Goal: Information Seeking & Learning: Learn about a topic

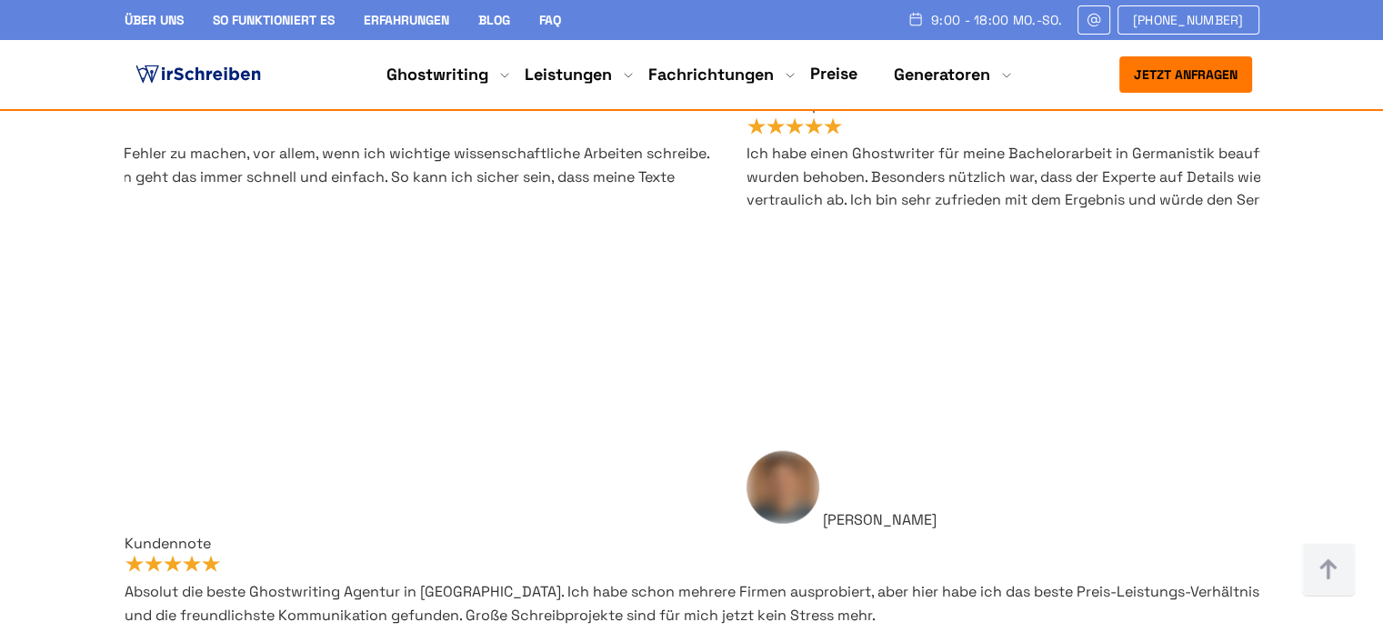
scroll to position [10819, 0]
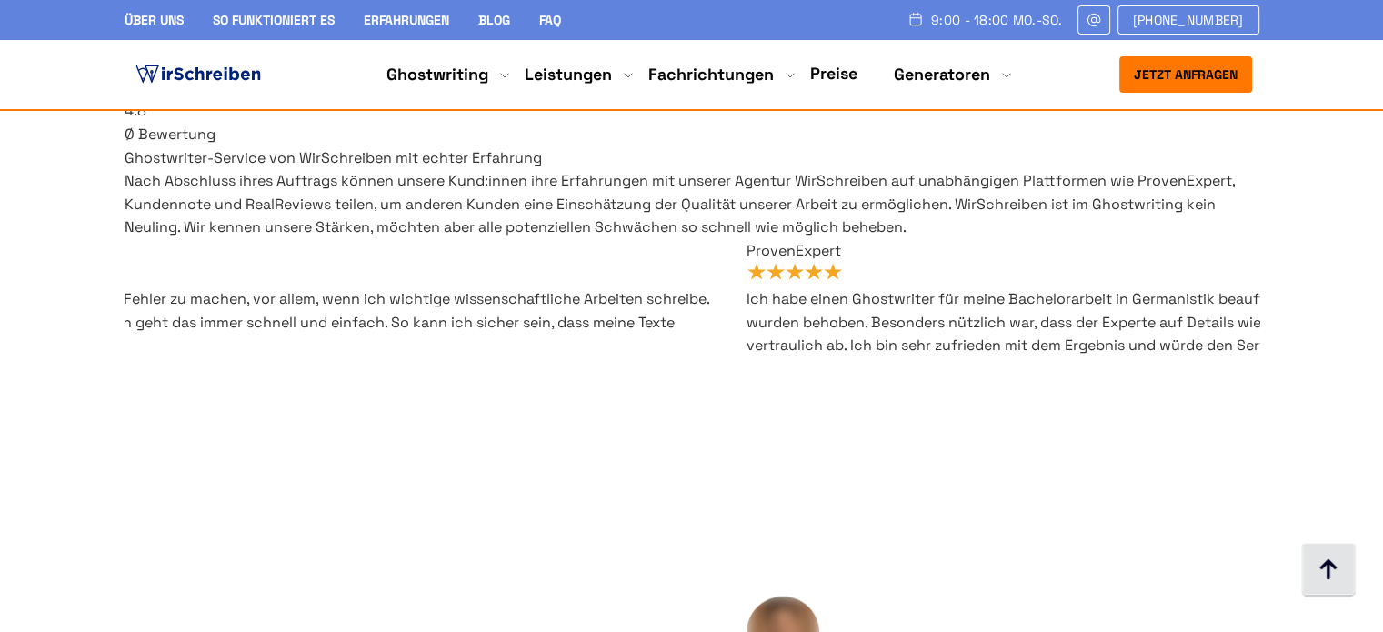
drag, startPoint x: 1320, startPoint y: 554, endPoint x: 1306, endPoint y: 552, distance: 13.8
click at [1320, 553] on img at bounding box center [1328, 570] width 55 height 55
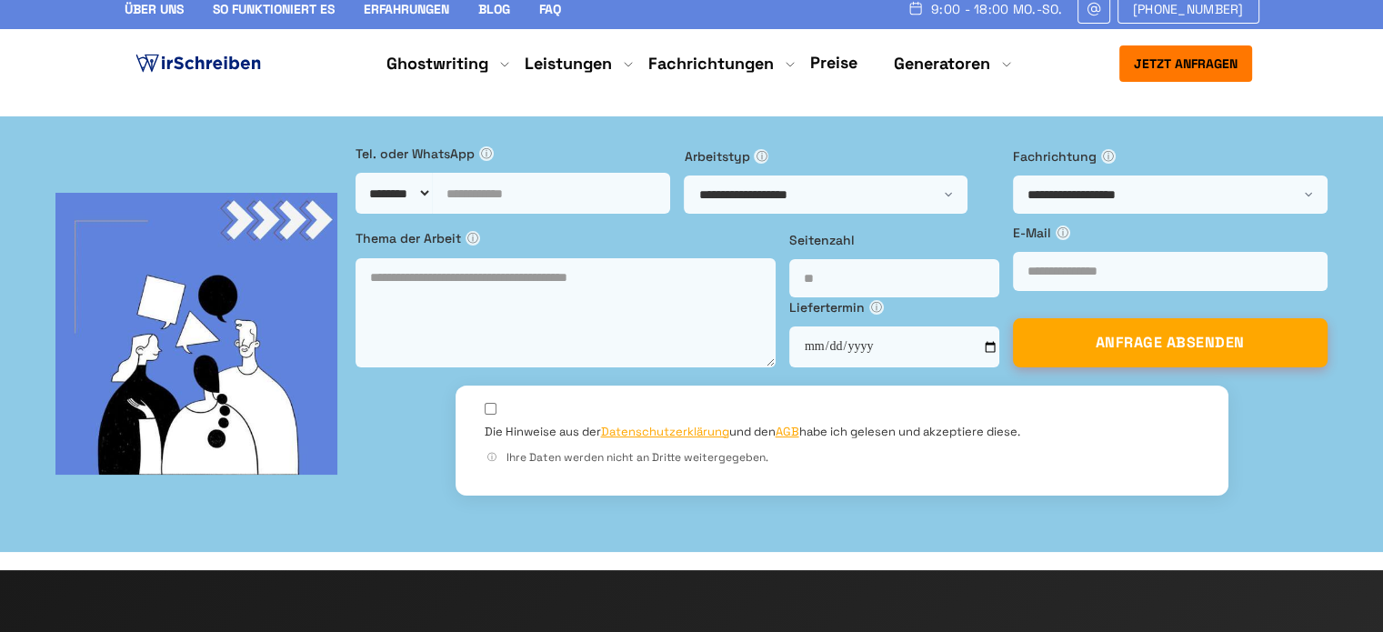
scroll to position [0, 0]
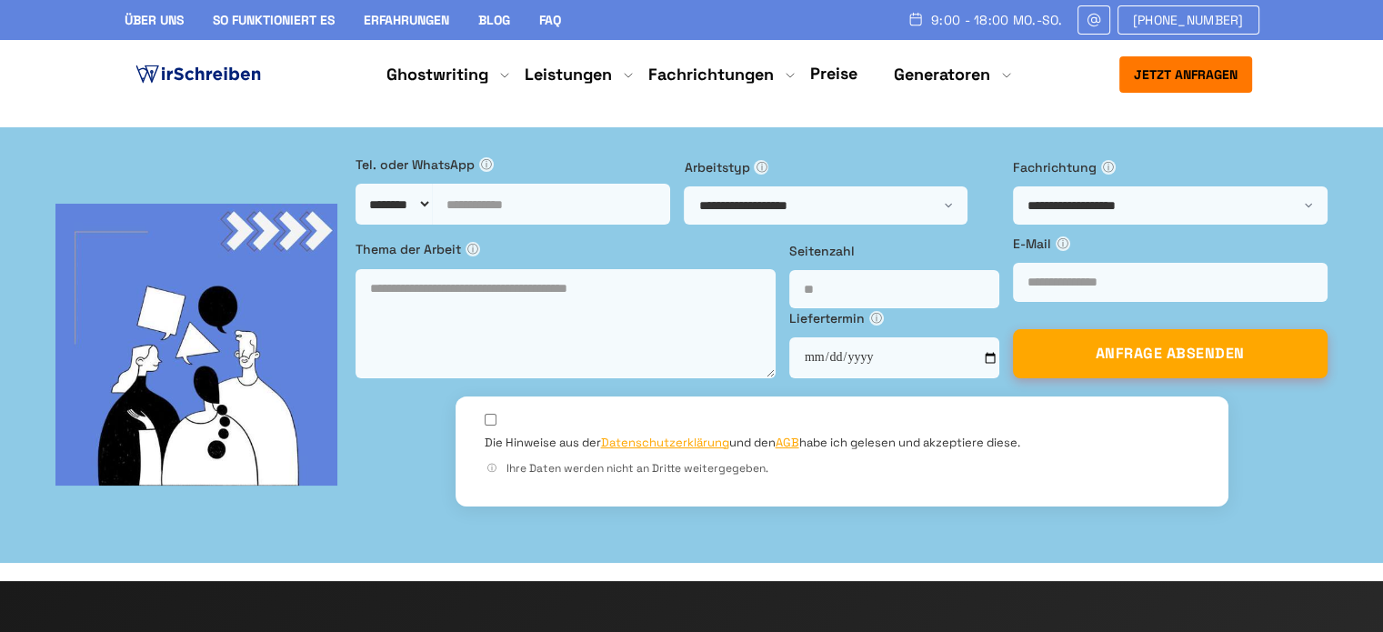
copy span "Wirschreiben"
drag, startPoint x: 581, startPoint y: 287, endPoint x: 475, endPoint y: 294, distance: 105.6
copy h1 "[GEOGRAPHIC_DATA]"
drag, startPoint x: 395, startPoint y: 245, endPoint x: 135, endPoint y: 246, distance: 260.0
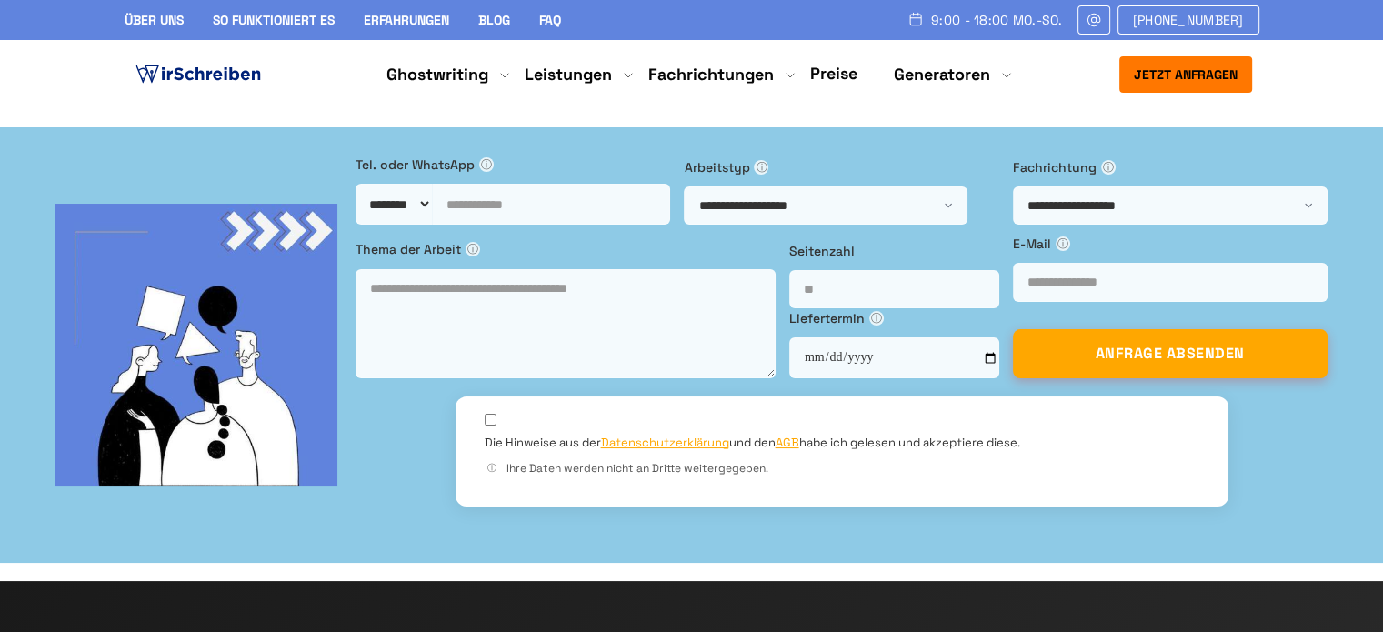
copy h1 "Ghostwriter Agentur in [GEOGRAPHIC_DATA]"
drag, startPoint x: 131, startPoint y: 185, endPoint x: 402, endPoint y: 246, distance: 277.7
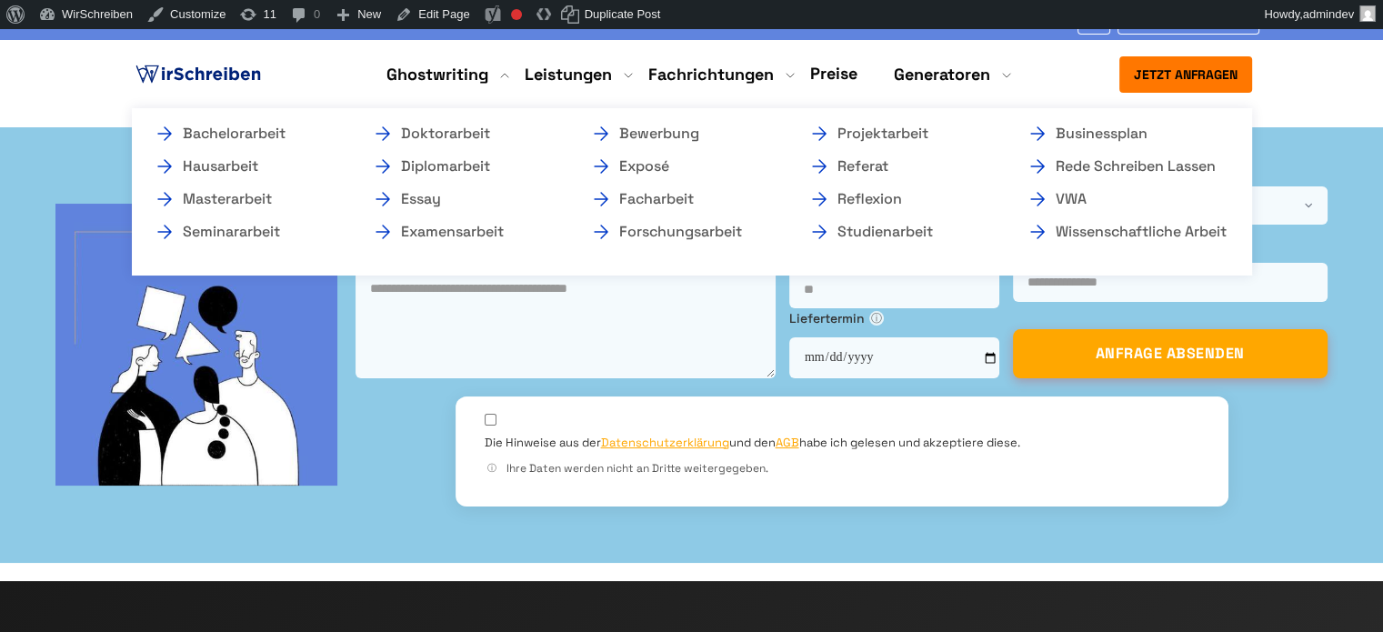
click at [451, 70] on li "Ghostwriting Bachelorarbeit Hausarbeit Masterarbeit Seminararbeit Doktorarbeit …" at bounding box center [437, 75] width 102 height 22
drag, startPoint x: 384, startPoint y: 69, endPoint x: 429, endPoint y: 72, distance: 45.5
click at [438, 71] on li "Ghostwriting Bachelorarbeit Hausarbeit Masterarbeit Seminararbeit Doktorarbeit …" at bounding box center [437, 75] width 102 height 22
drag, startPoint x: 290, startPoint y: 63, endPoint x: 480, endPoint y: 75, distance: 190.4
click at [480, 75] on div "Jetzt anfragen 9:00 - 18:00 Mo.-So. +49 441 93168019 Über uns" at bounding box center [692, 74] width 1164 height 36
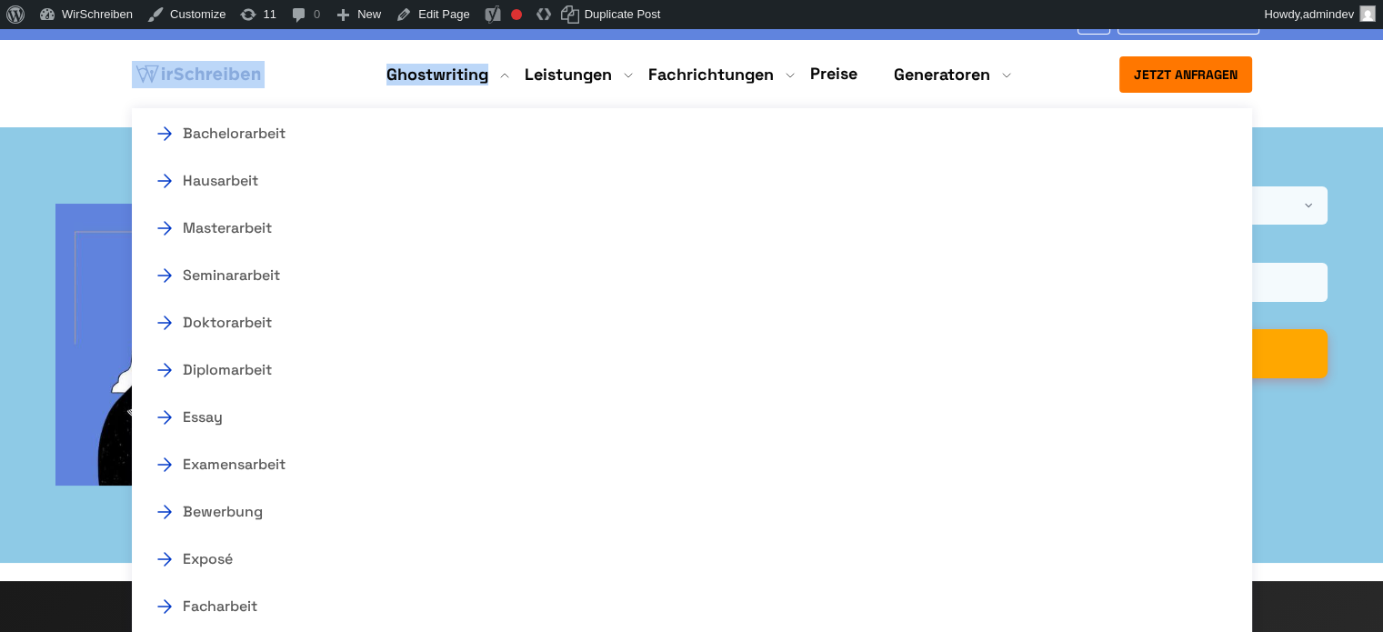
drag, startPoint x: 113, startPoint y: 69, endPoint x: 487, endPoint y: 75, distance: 374.6
click at [487, 75] on div "Jetzt anfragen 9:00 - 18:00 Mo.-So. +49 441 93168019 Über uns" at bounding box center [692, 74] width 1164 height 36
click at [487, 75] on ul "Ghostwriting Bachelorarbeit Hausarbeit Masterarbeit Seminararbeit Doktorarbeit …" at bounding box center [692, 75] width 640 height 24
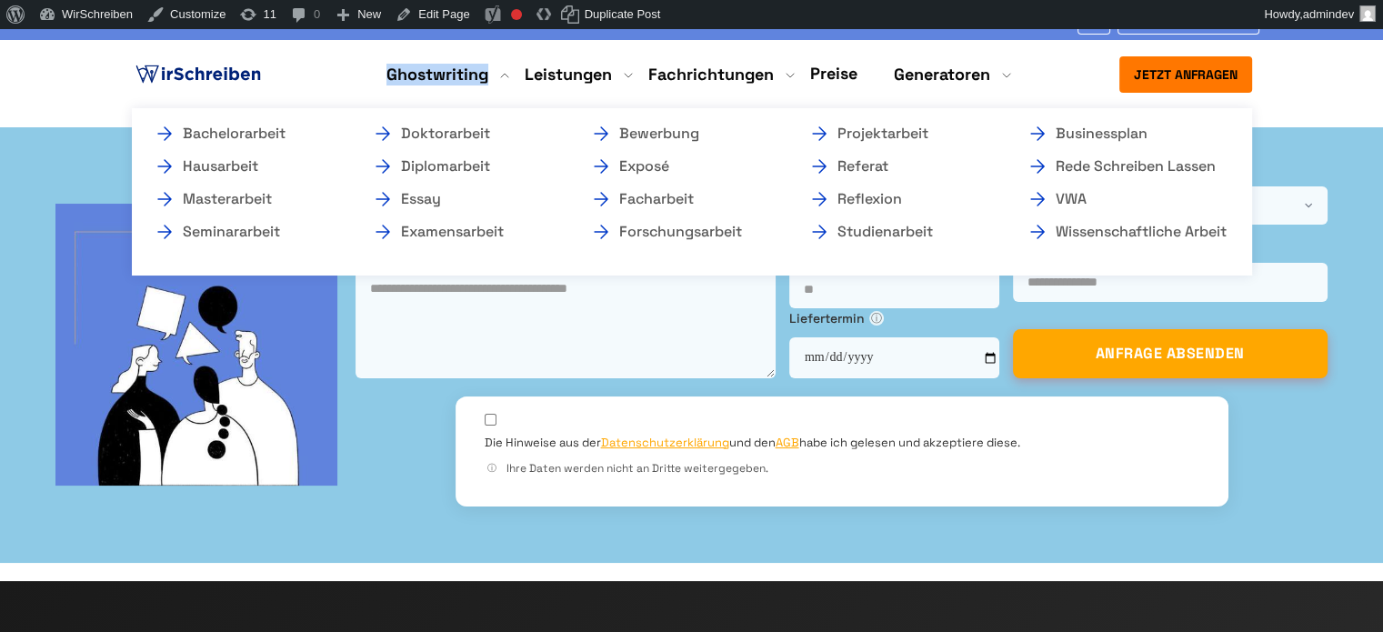
copy link "Ghostwriting"
drag, startPoint x: 487, startPoint y: 75, endPoint x: 444, endPoint y: 75, distance: 43.6
click at [444, 75] on ul "Ghostwriting Bachelorarbeit Hausarbeit Masterarbeit Seminararbeit Doktorarbeit …" at bounding box center [692, 75] width 640 height 24
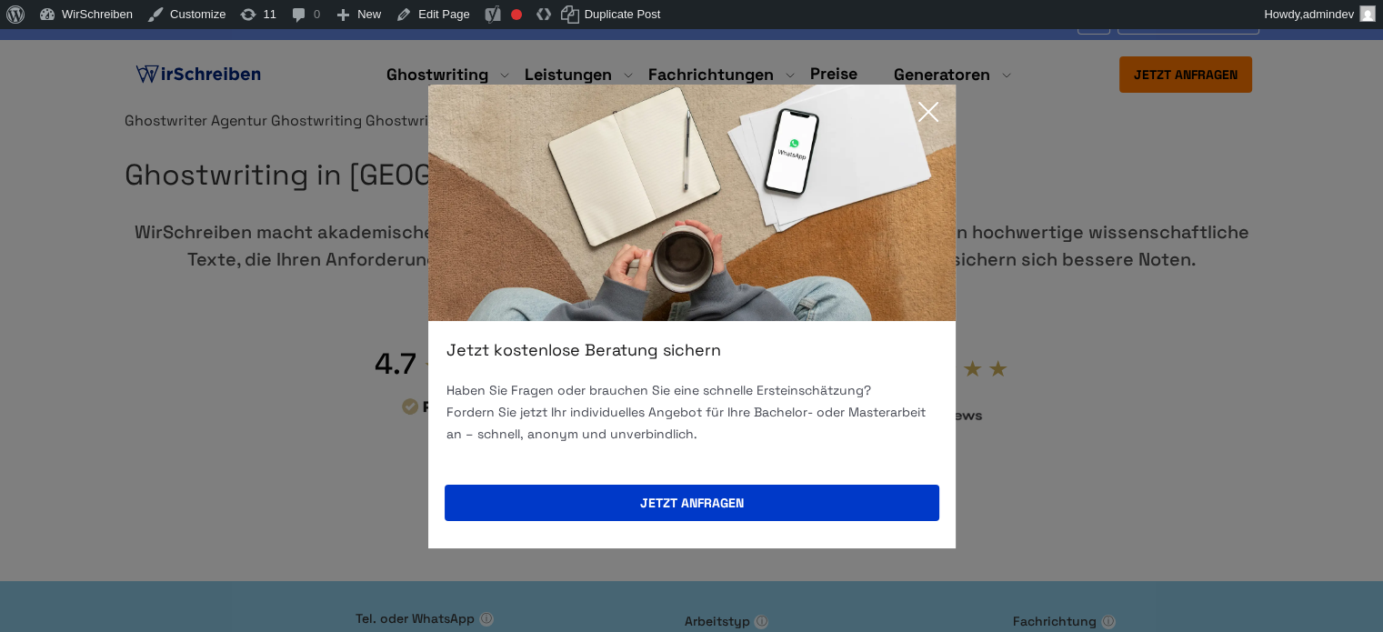
click at [313, 143] on div "Jetzt kostenlose Beratung sichern Haben Sie Fragen oder brauchen Sie eine schne…" at bounding box center [691, 316] width 1383 height 632
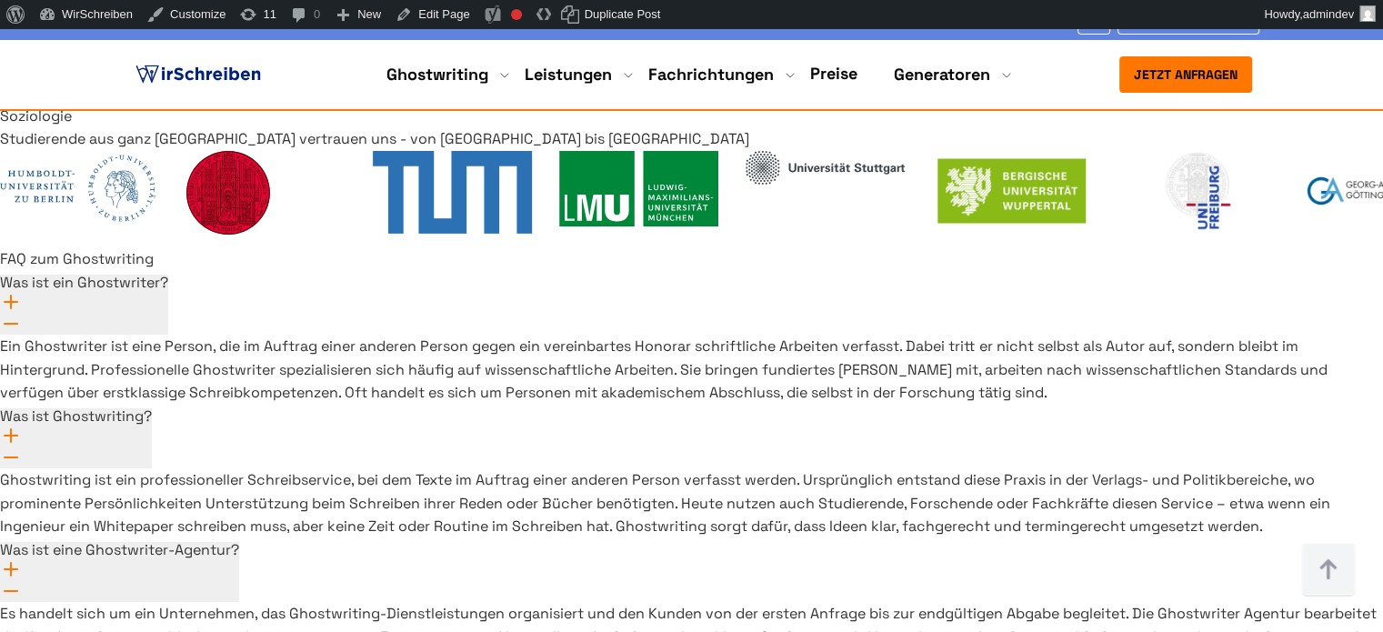
scroll to position [13225, 0]
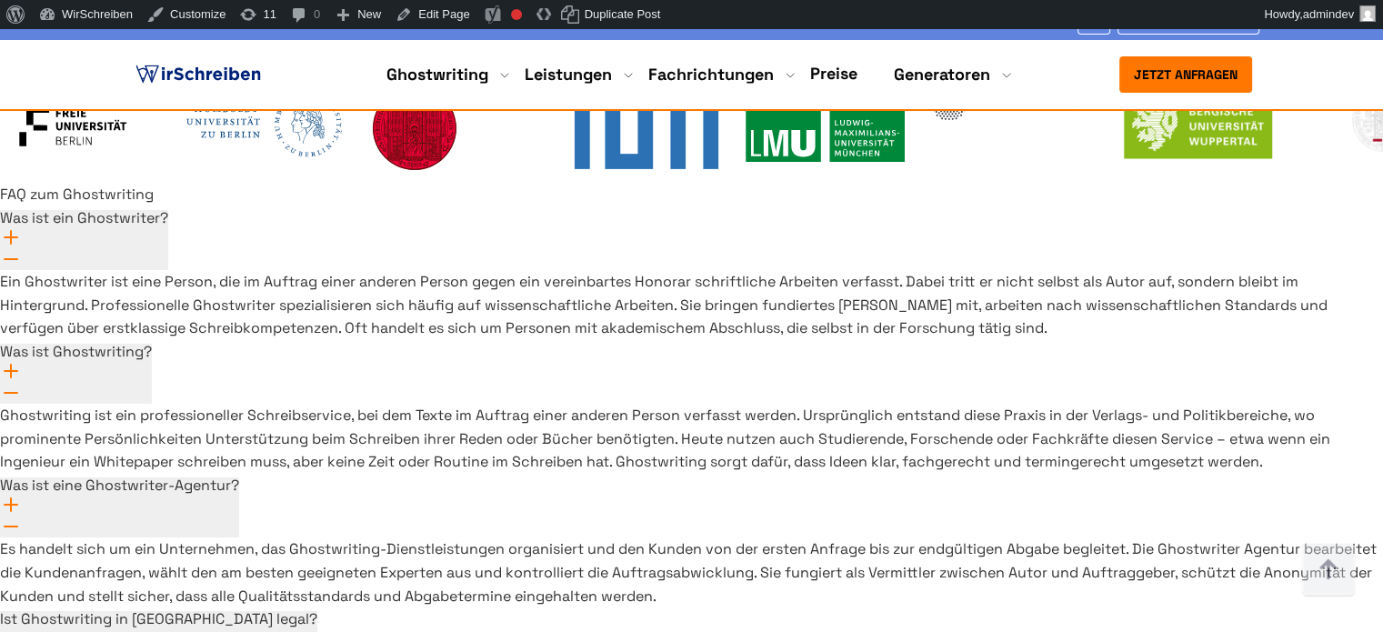
scroll to position [13229, 0]
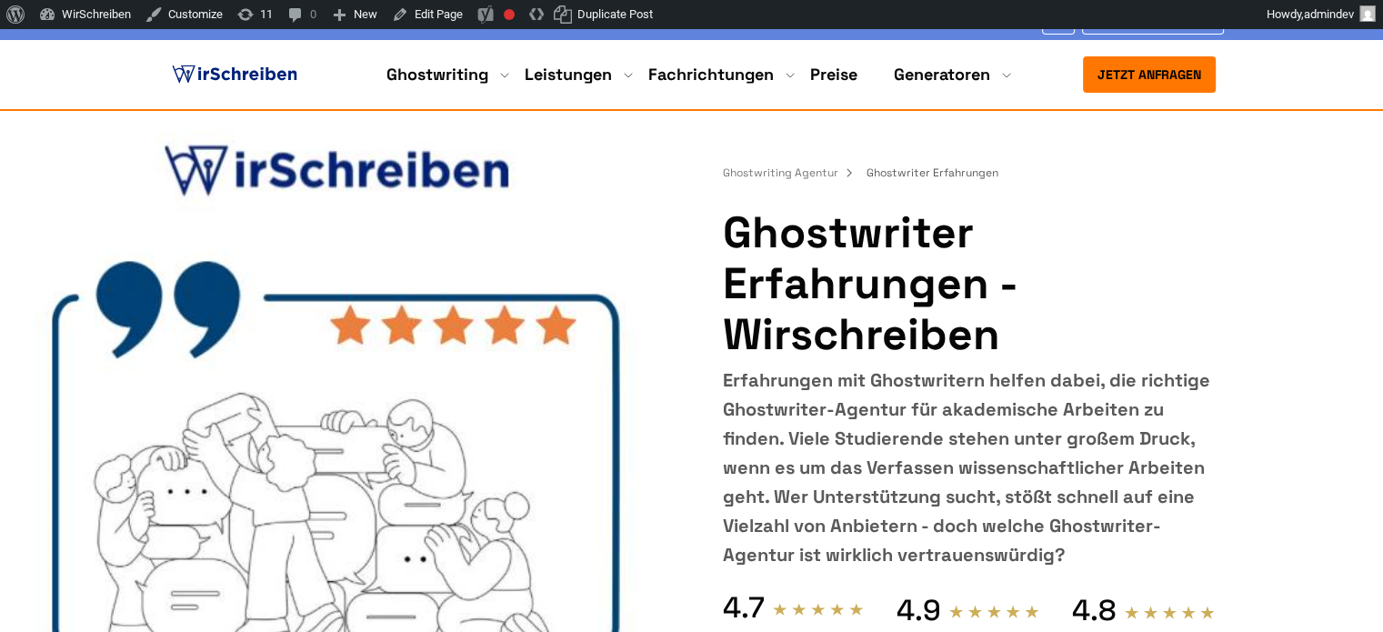
click at [401, 189] on div at bounding box center [434, 401] width 577 height 581
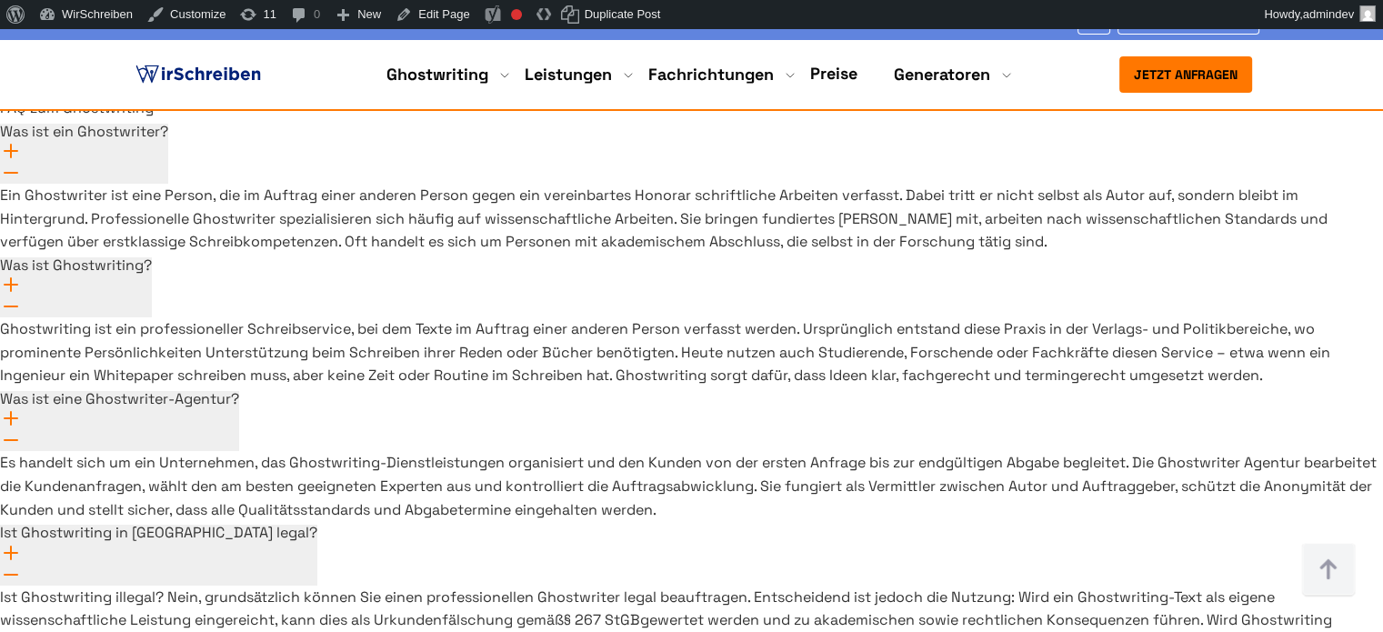
scroll to position [13225, 0]
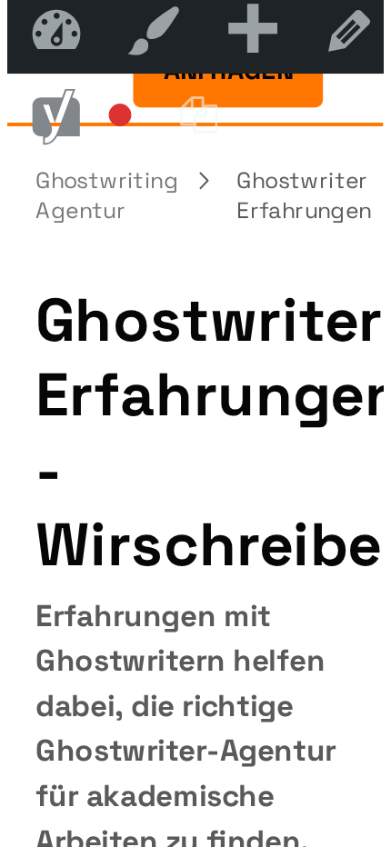
scroll to position [6, 0]
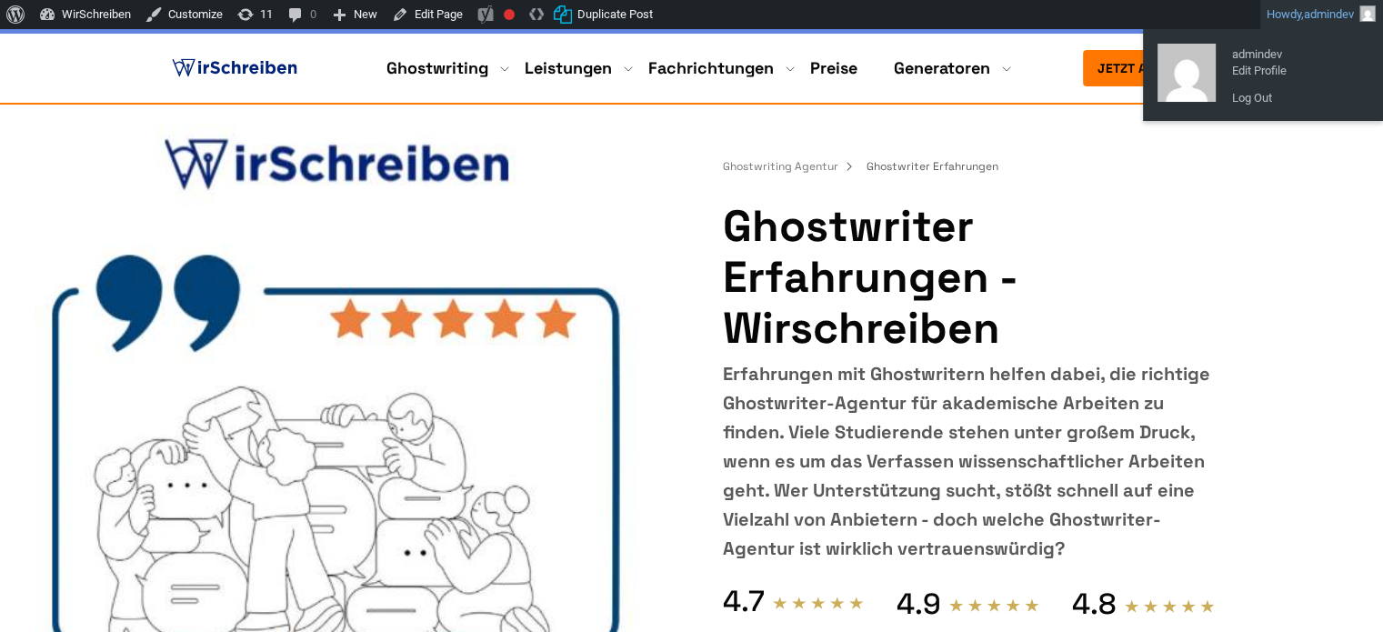
scroll to position [6, 0]
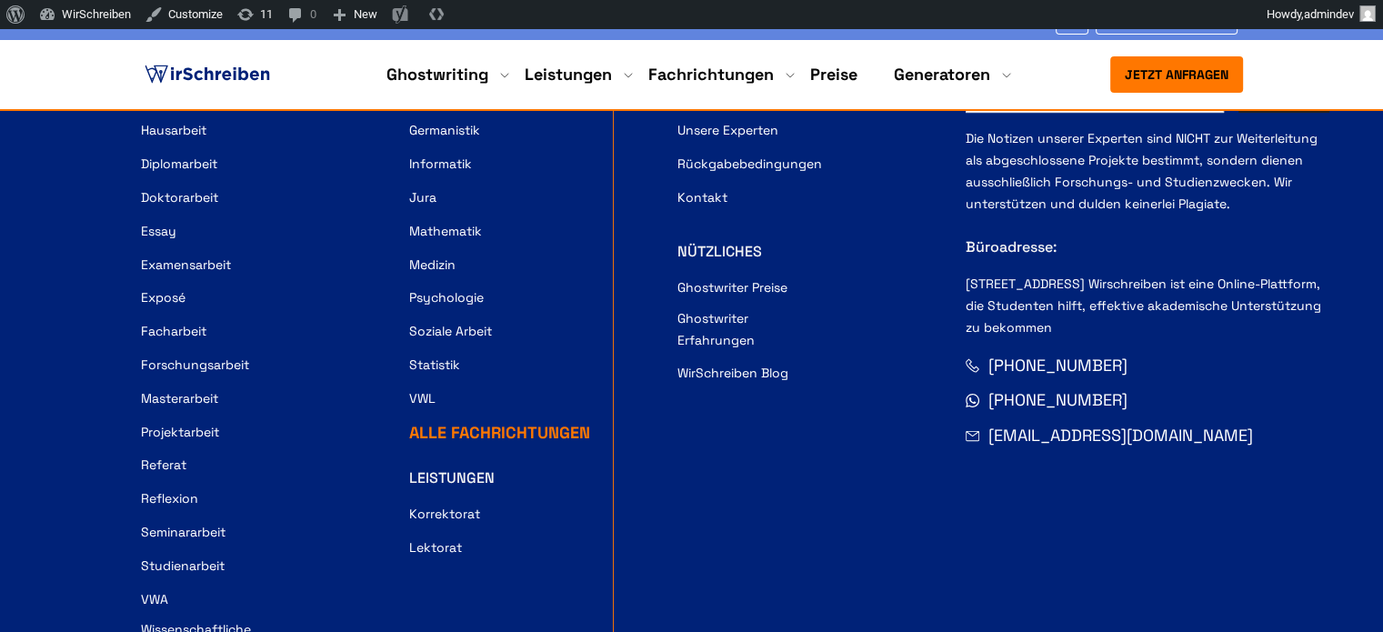
scroll to position [510, 0]
drag, startPoint x: 724, startPoint y: 311, endPoint x: 716, endPoint y: 302, distance: 11.6
click at [724, 311] on link "Ghostwriter Erfahrungen" at bounding box center [749, 330] width 145 height 44
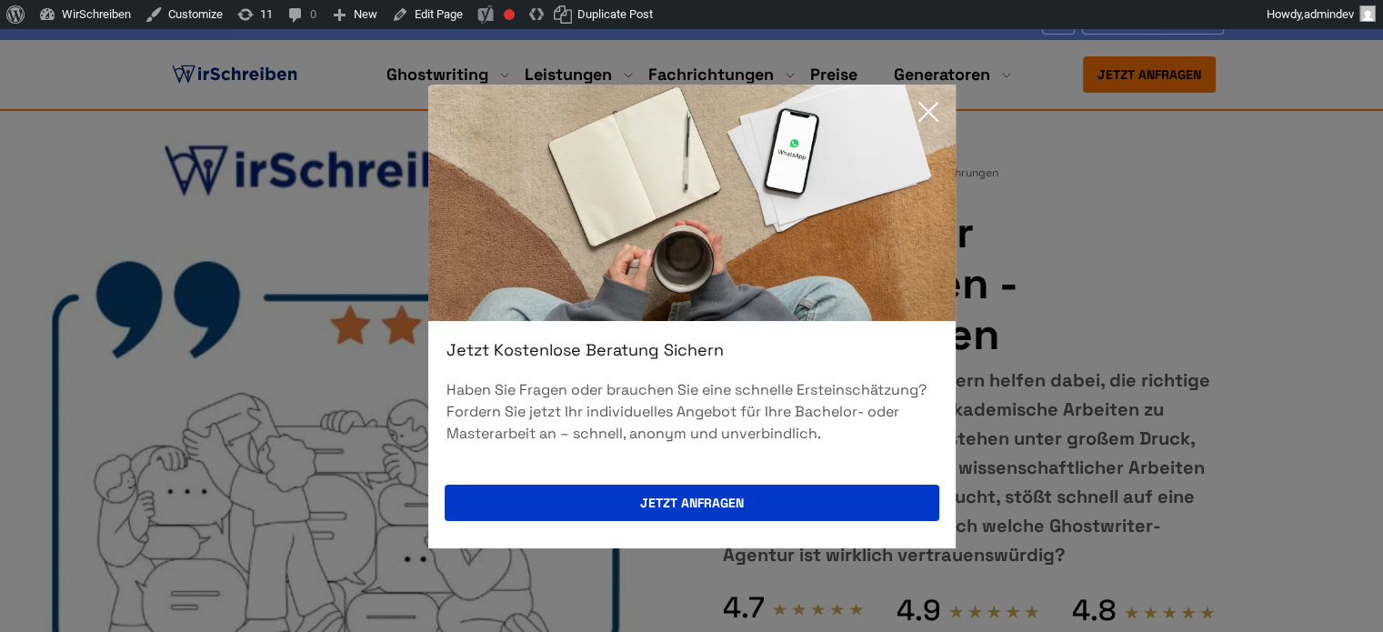
click at [927, 108] on icon at bounding box center [928, 112] width 36 height 36
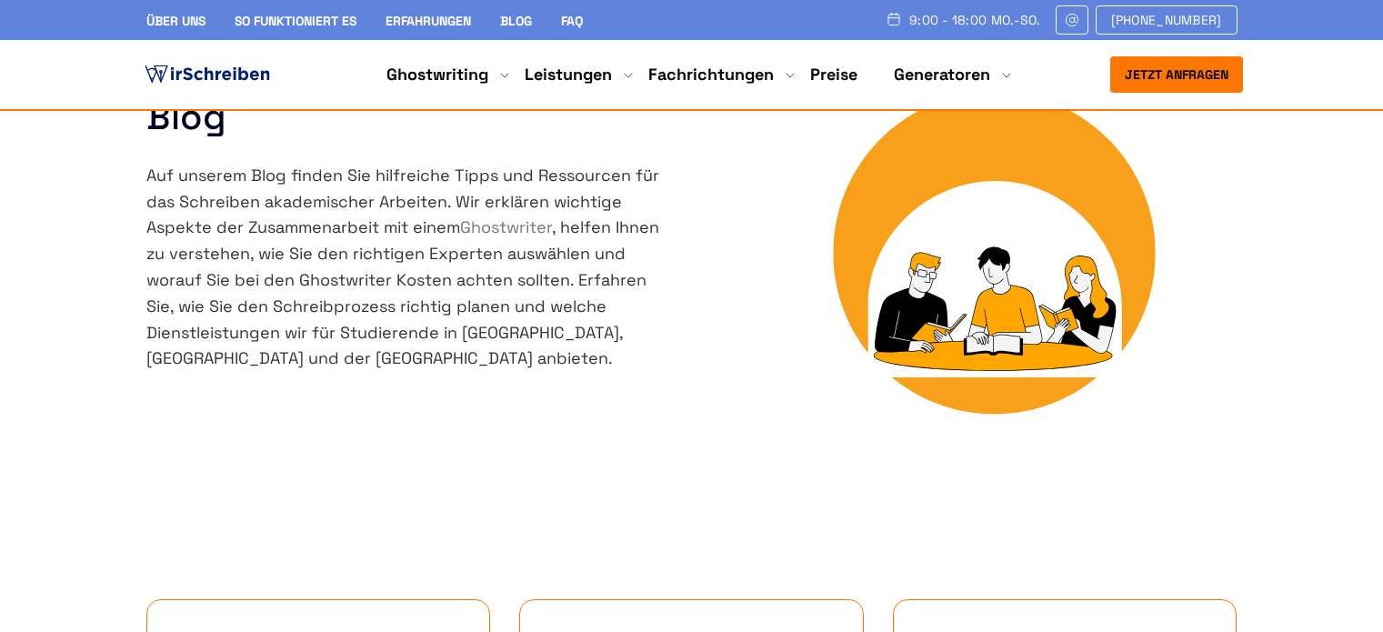
scroll to position [455, 0]
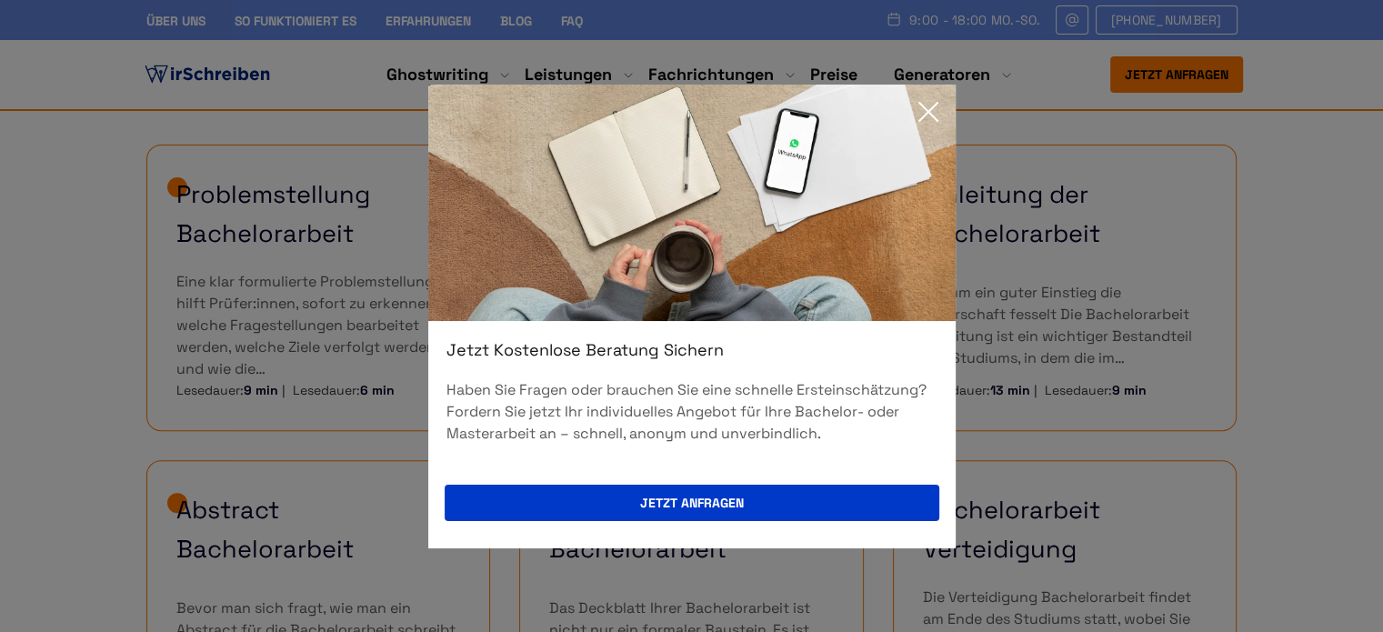
click at [929, 112] on icon at bounding box center [928, 112] width 18 height 18
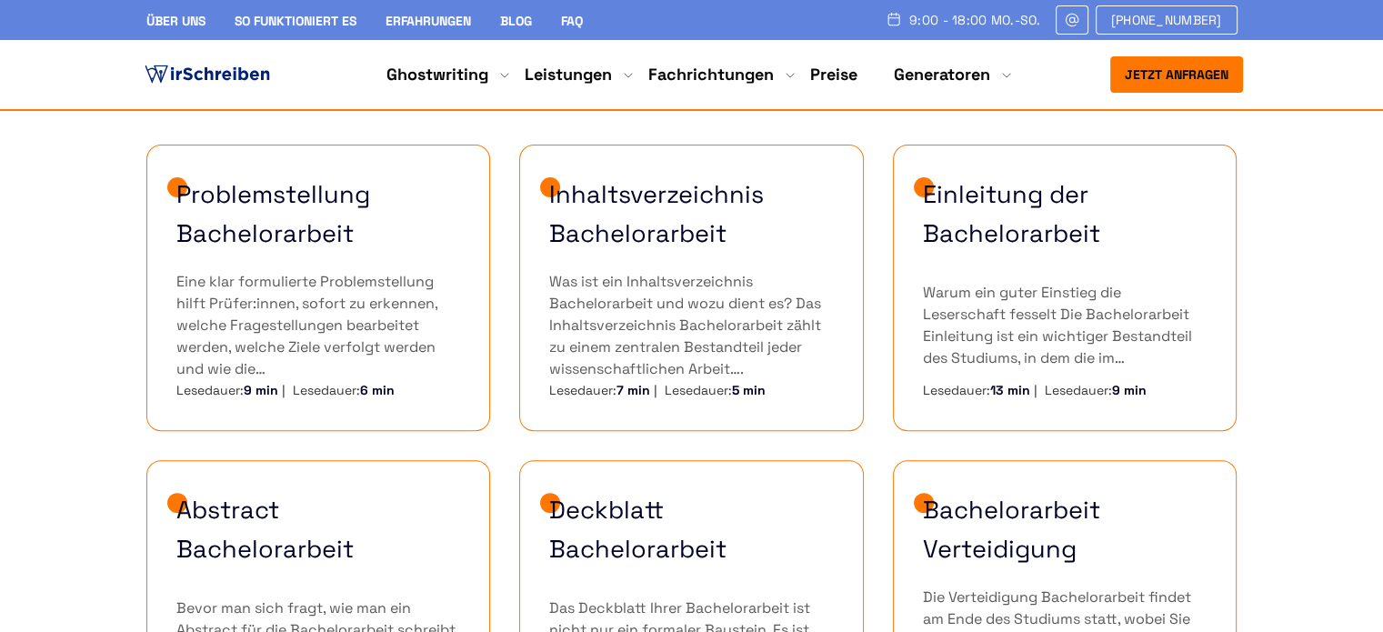
click at [583, 17] on link "FAQ" at bounding box center [572, 21] width 22 height 16
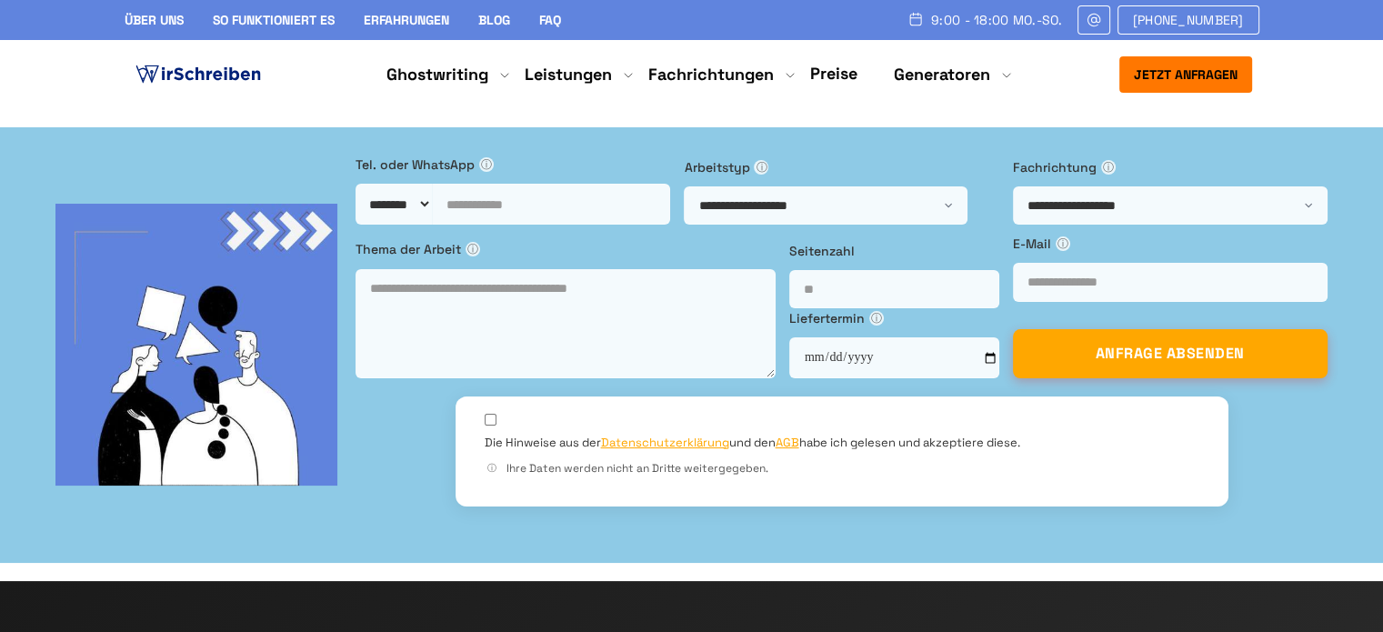
copy span "Wirschreiben"
drag, startPoint x: 472, startPoint y: 286, endPoint x: 582, endPoint y: 286, distance: 110.0
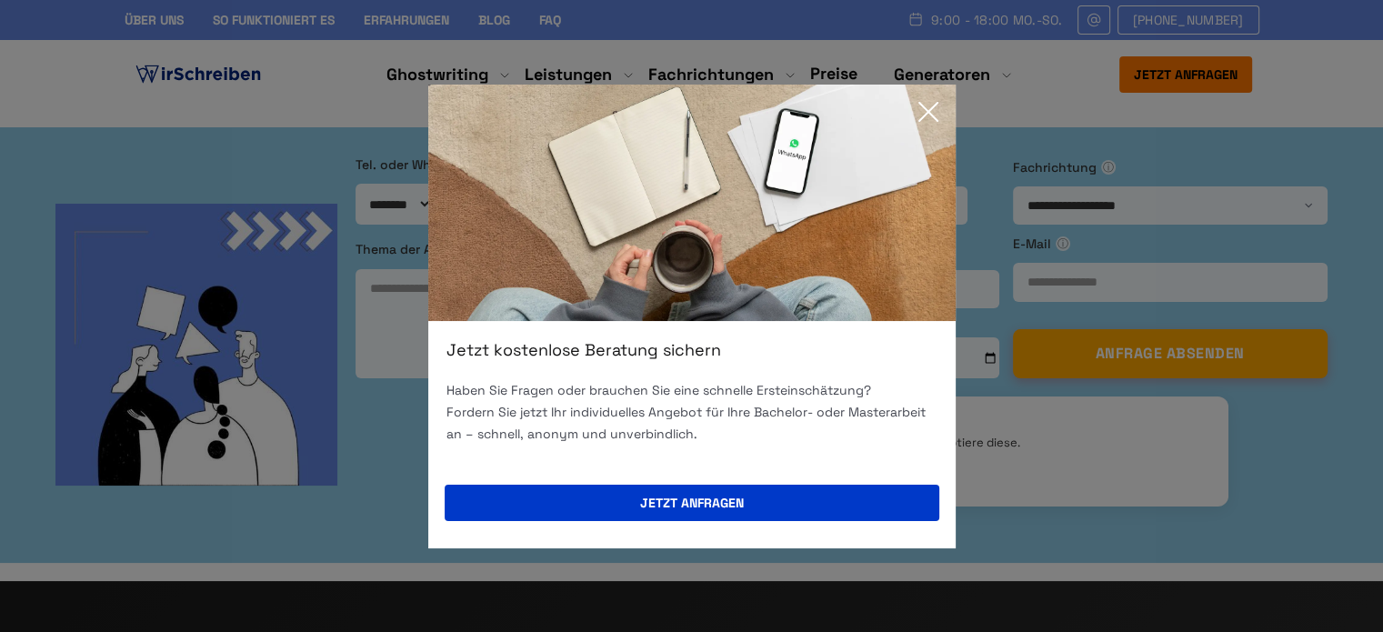
click at [931, 108] on icon at bounding box center [928, 112] width 18 height 18
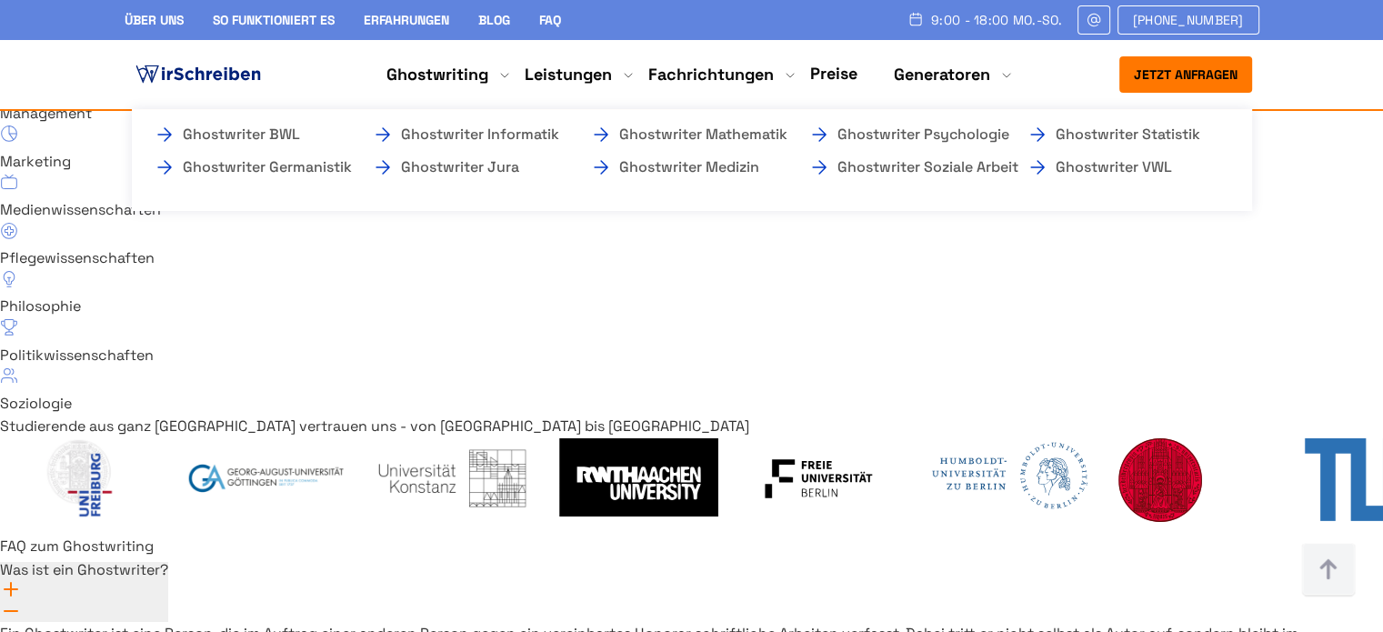
scroll to position [13000, 0]
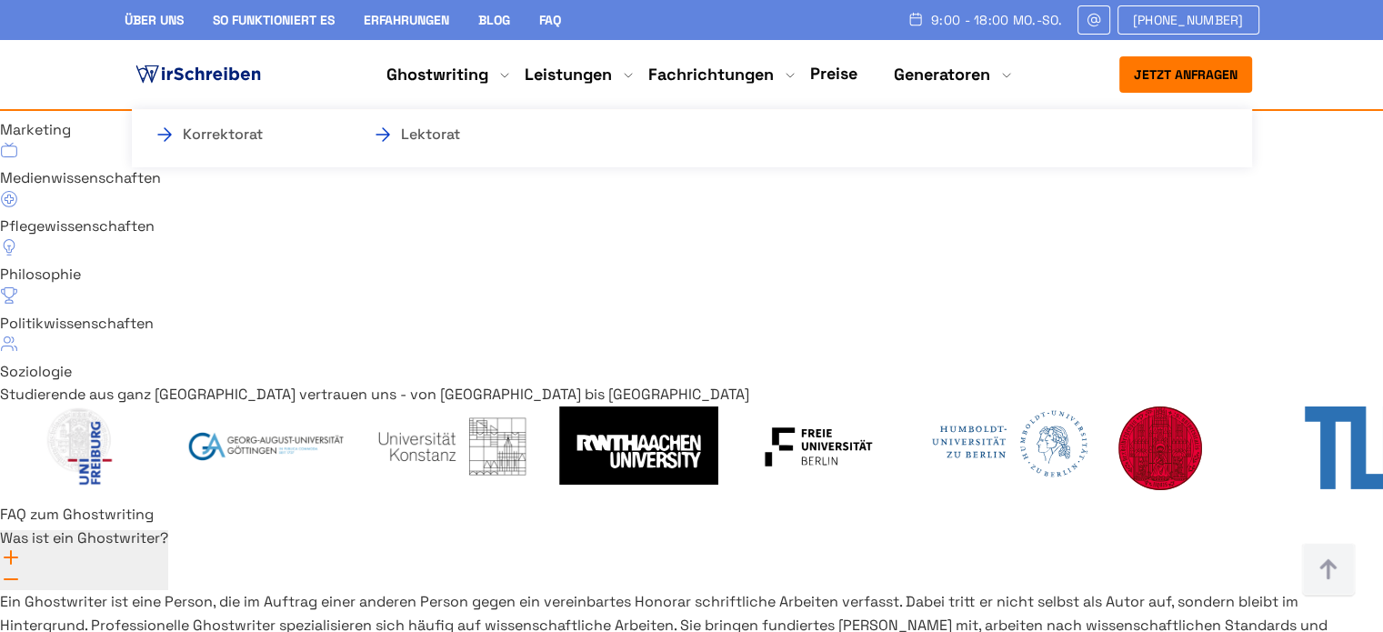
click at [593, 77] on li "Leistungen Korrektorat Lektorat" at bounding box center [568, 75] width 87 height 22
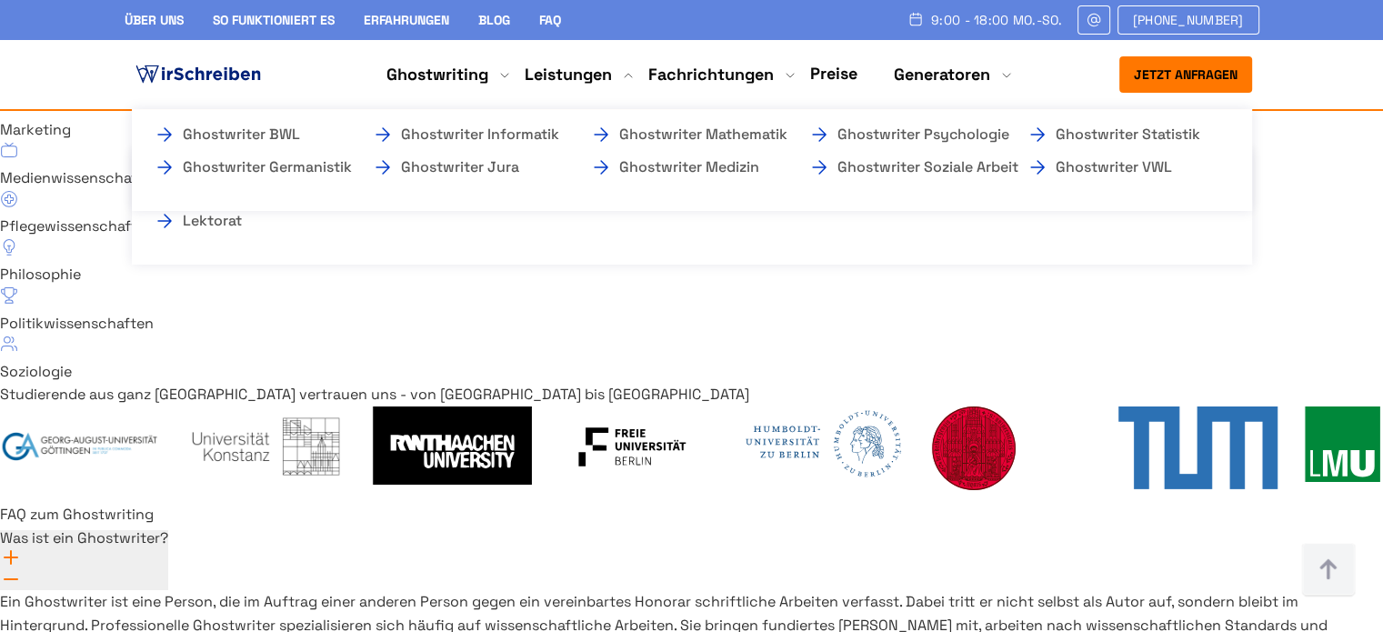
click at [679, 75] on li "Fachrichtungen Ghostwriter BWL Ghostwriter Germanistik Ghostwriter Informatik G…" at bounding box center [710, 75] width 125 height 22
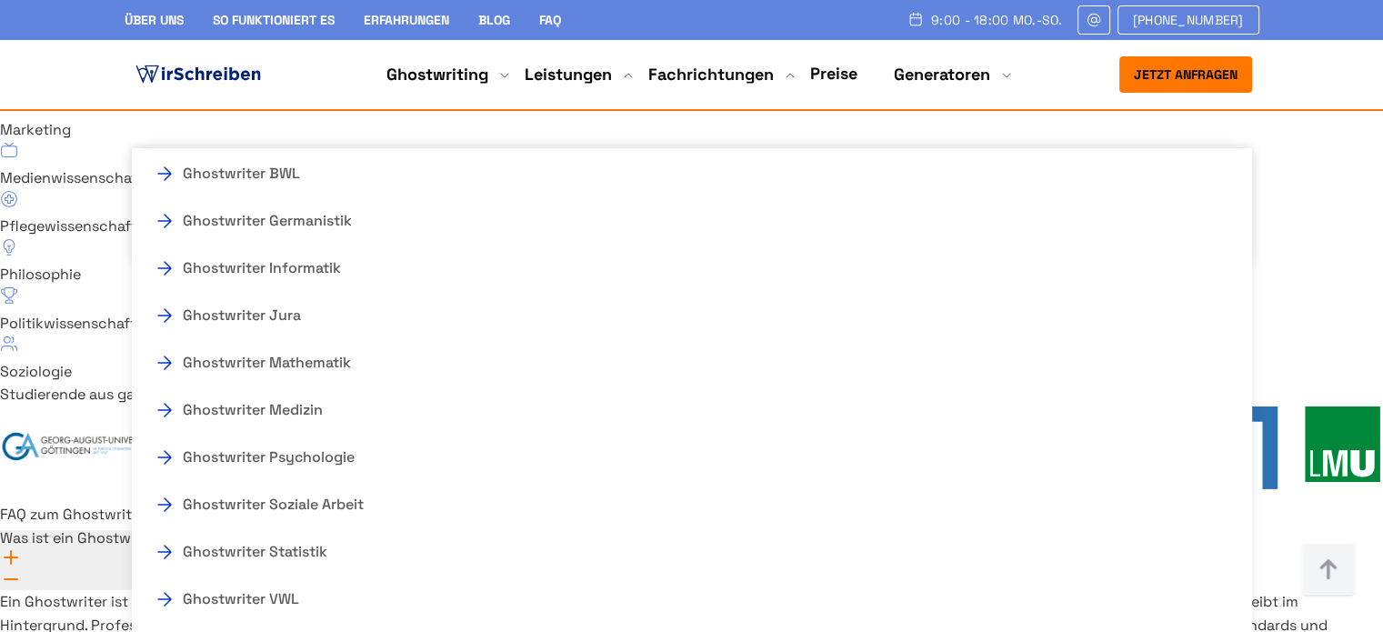
click at [824, 69] on link "Preise" at bounding box center [833, 73] width 47 height 21
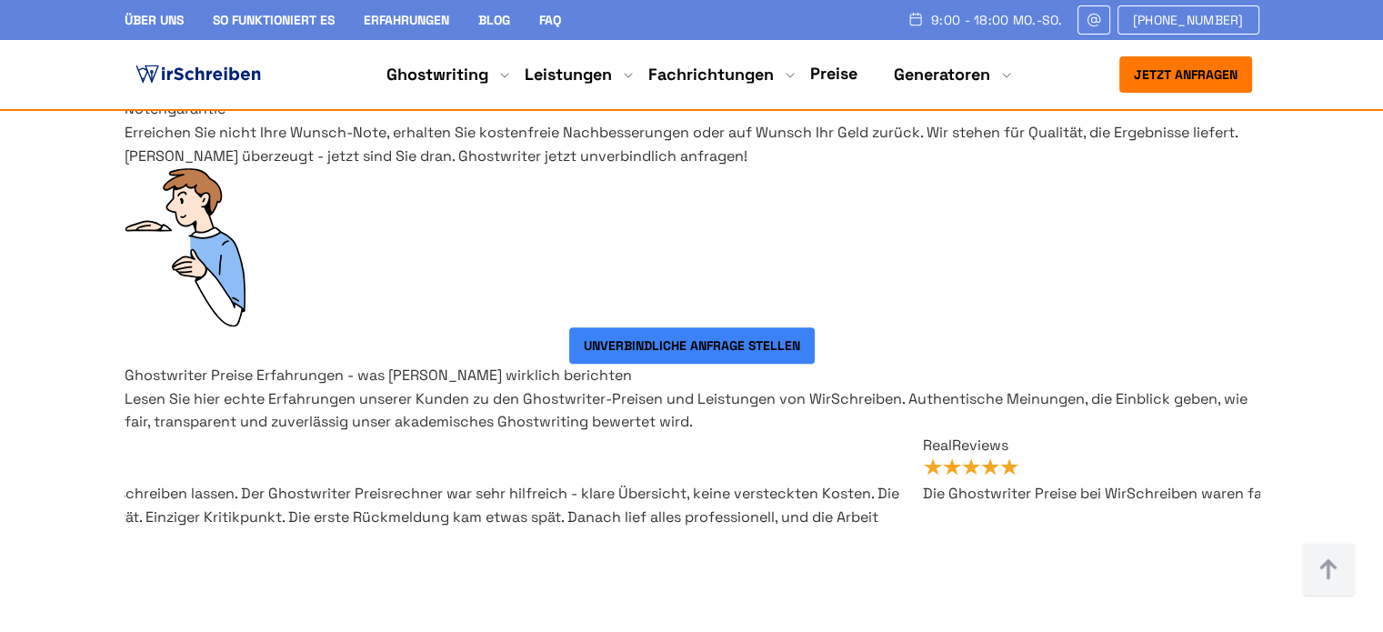
scroll to position [14182, 0]
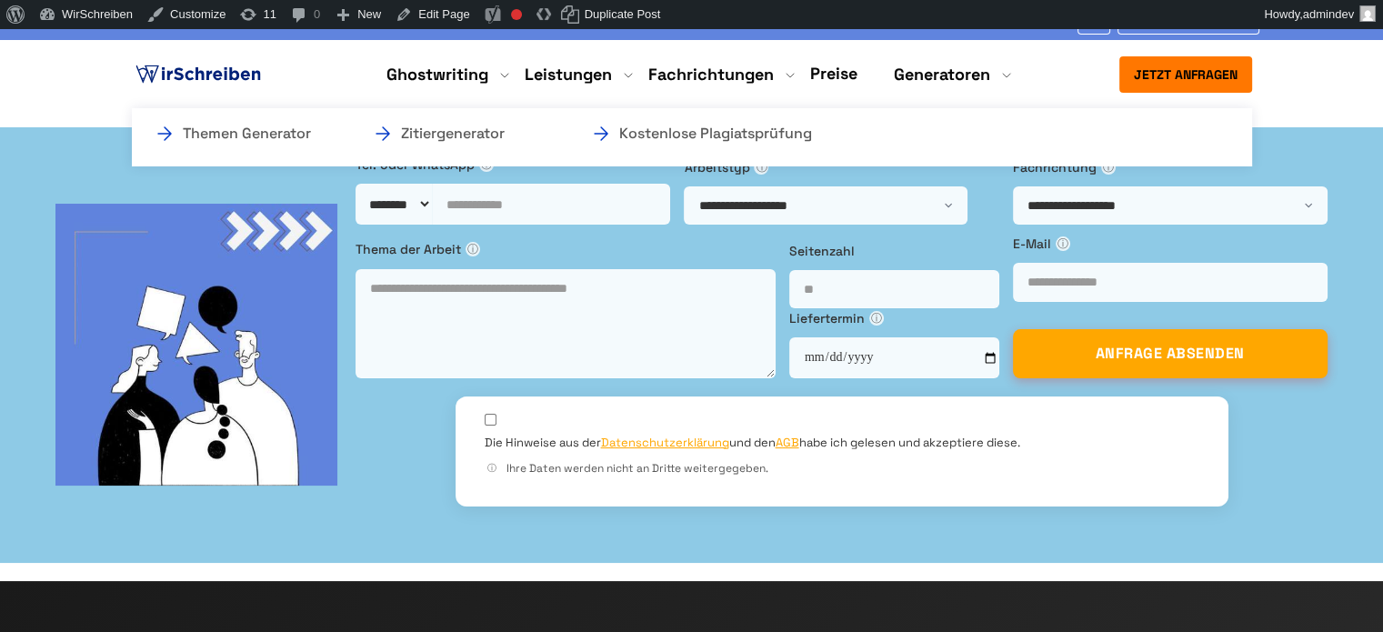
click at [978, 80] on li "Generatoren Themen Generator Zitiergenerator Kostenlose Plagiatsprüfung" at bounding box center [942, 75] width 96 height 22
click at [772, 138] on link "Kostenlose Plagiatsprüfung" at bounding box center [681, 134] width 182 height 22
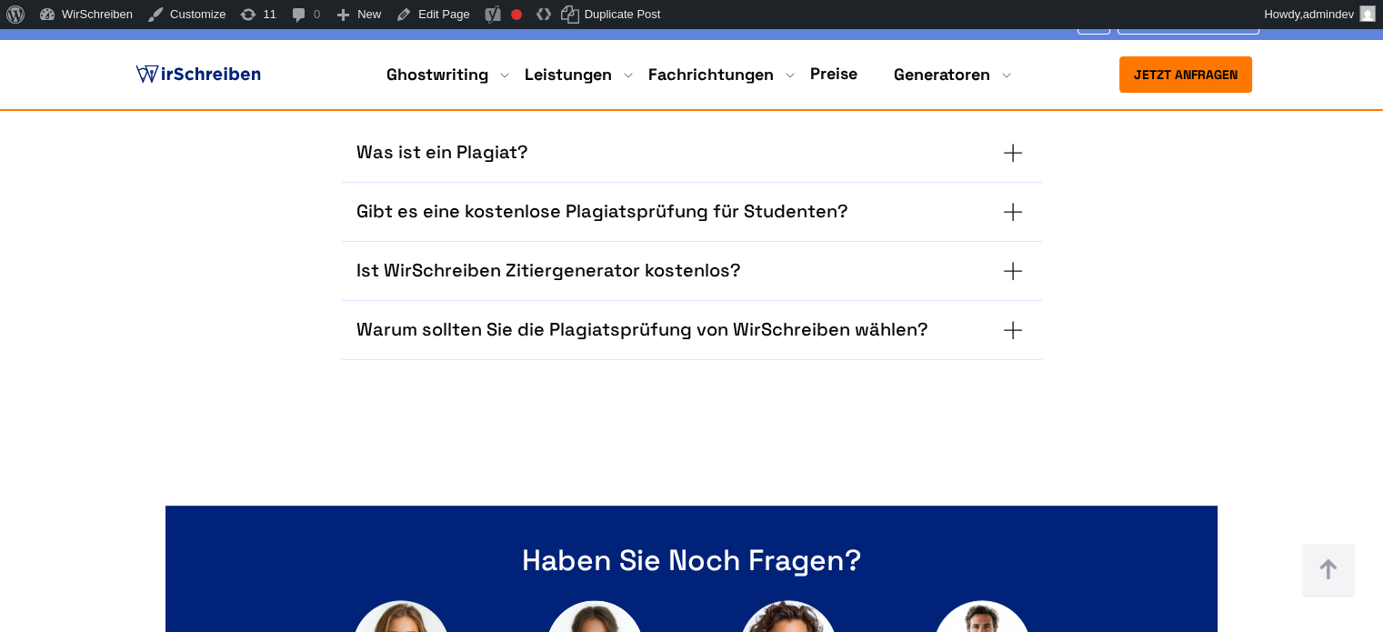
scroll to position [7478, 0]
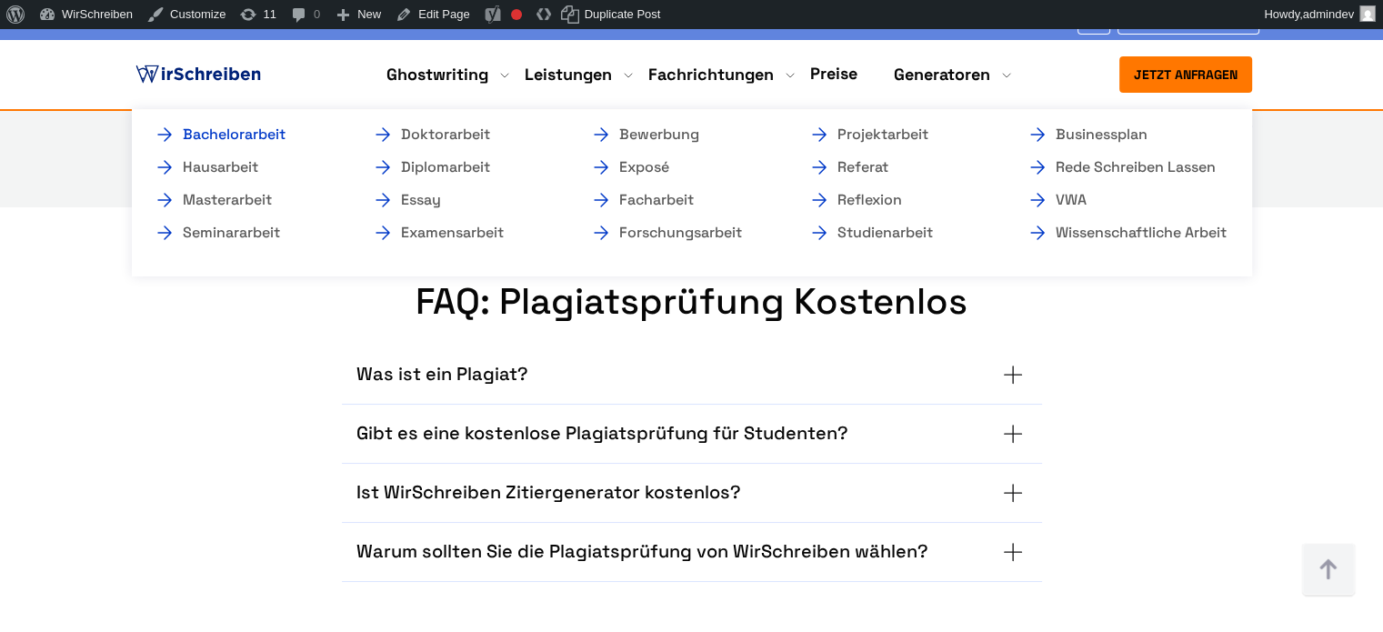
click at [268, 138] on link "Bachelorarbeit" at bounding box center [245, 135] width 182 height 22
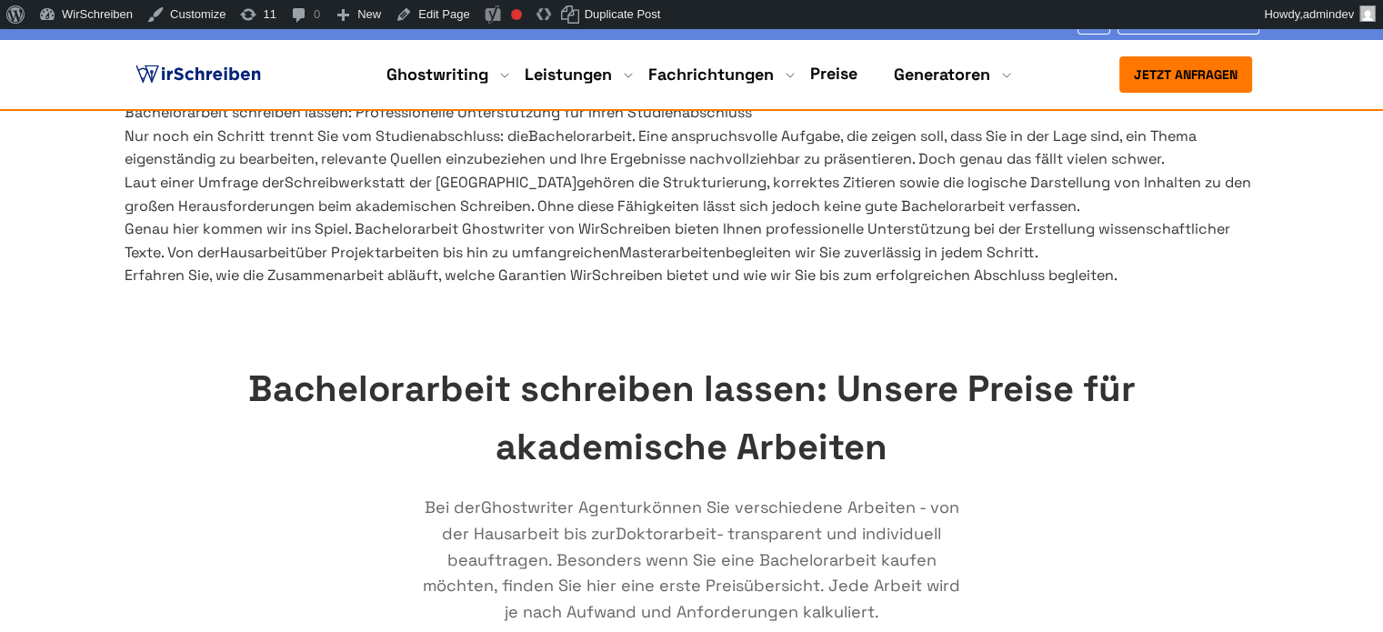
scroll to position [400, 0]
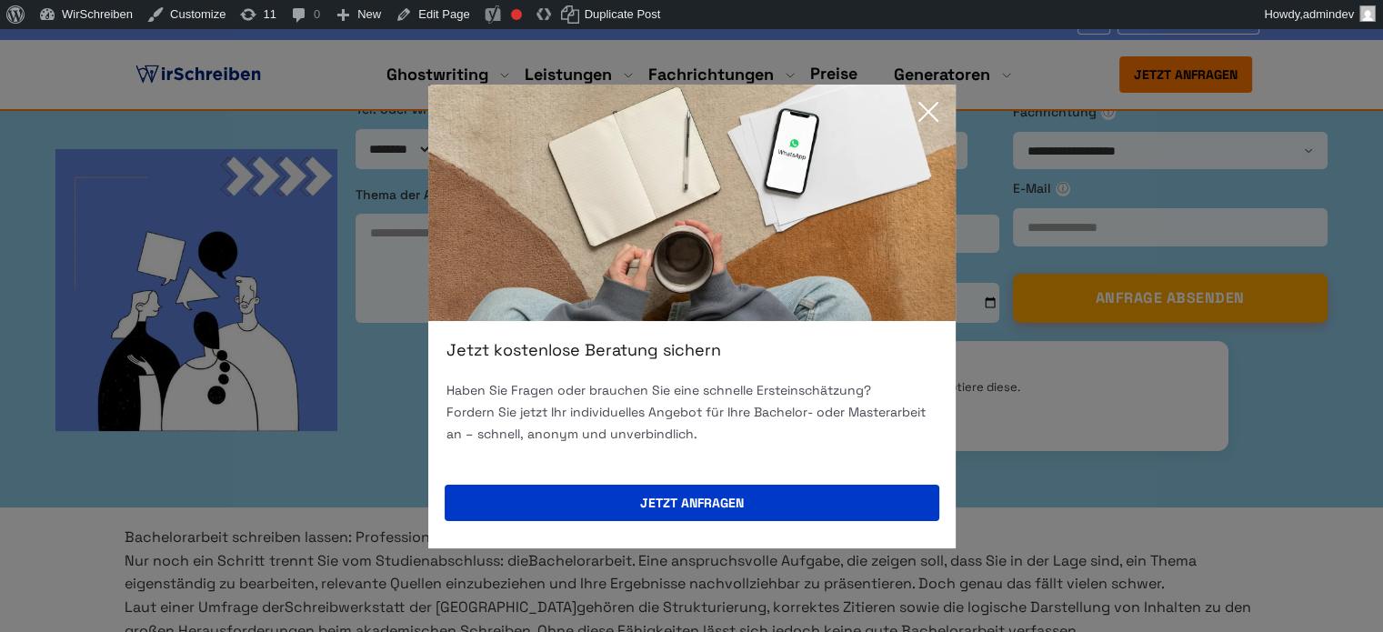
click at [926, 115] on icon at bounding box center [928, 112] width 36 height 36
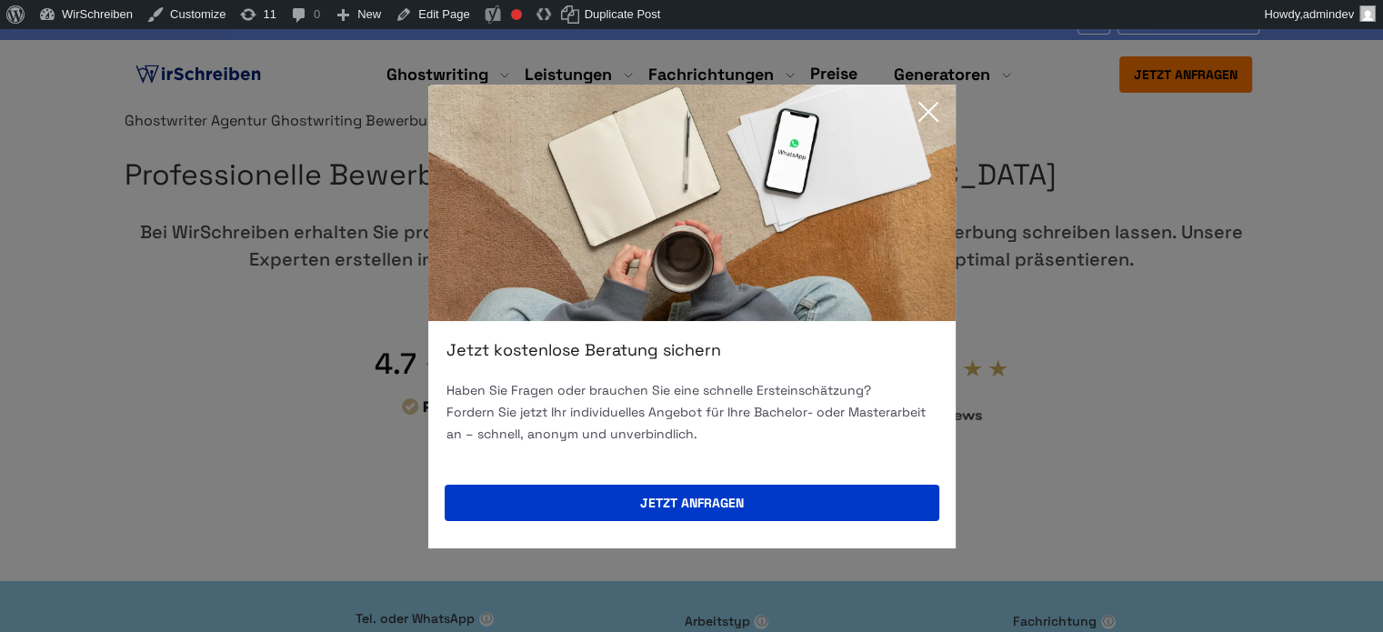
click at [932, 109] on icon at bounding box center [928, 112] width 36 height 36
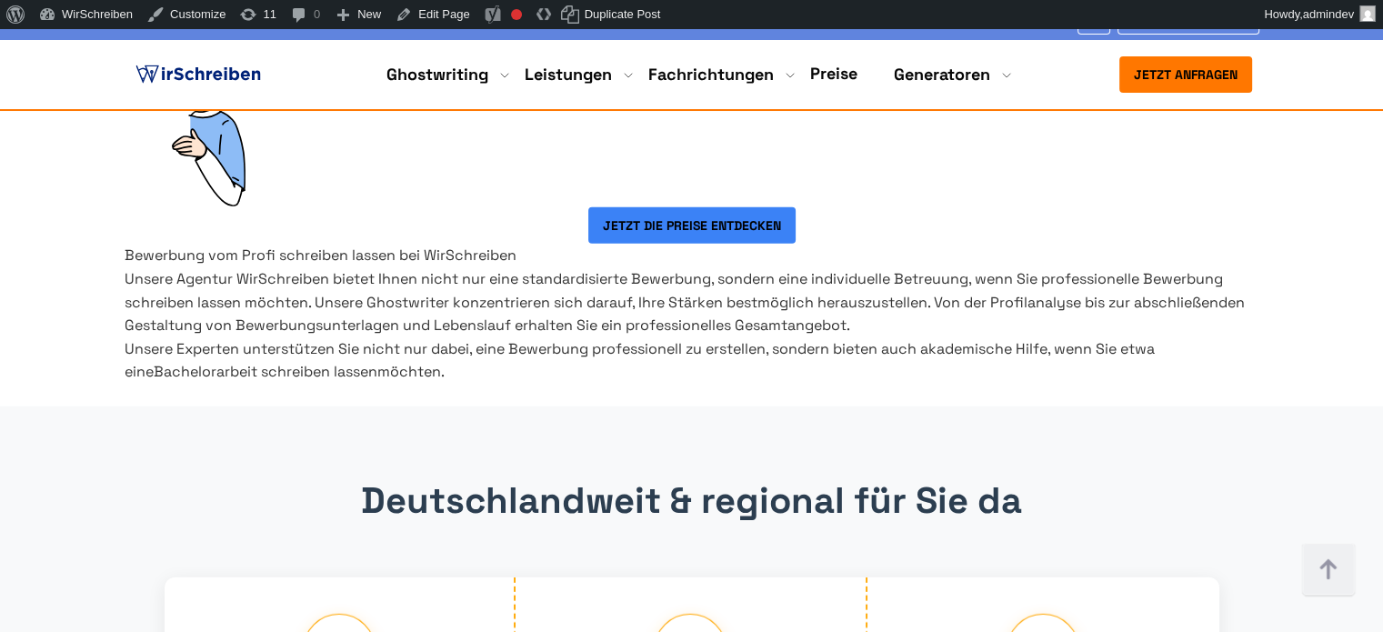
scroll to position [12182, 0]
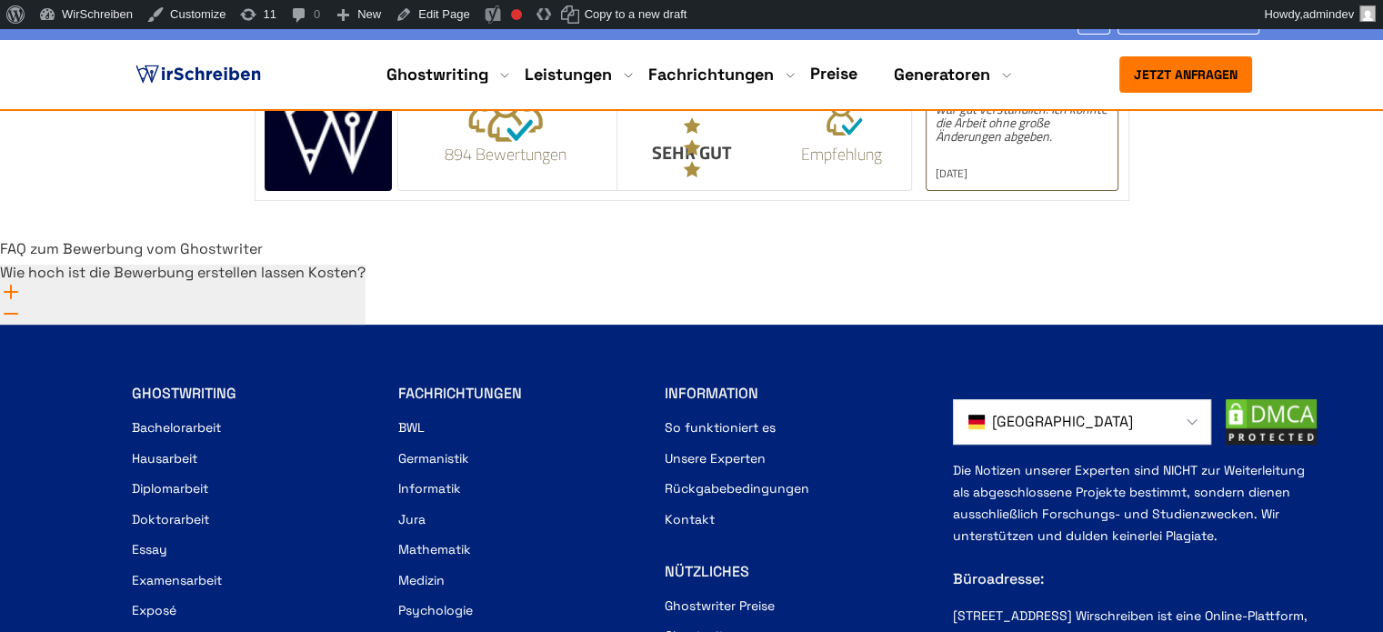
scroll to position [455, 0]
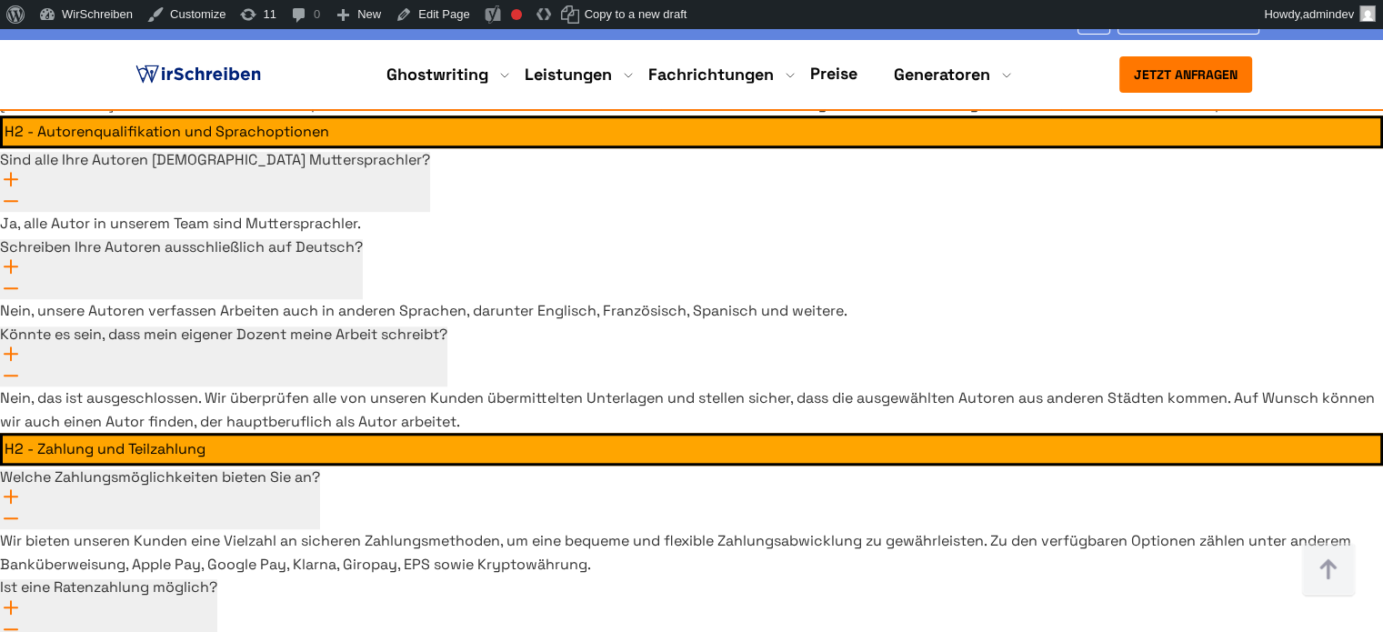
scroll to position [1182, 0]
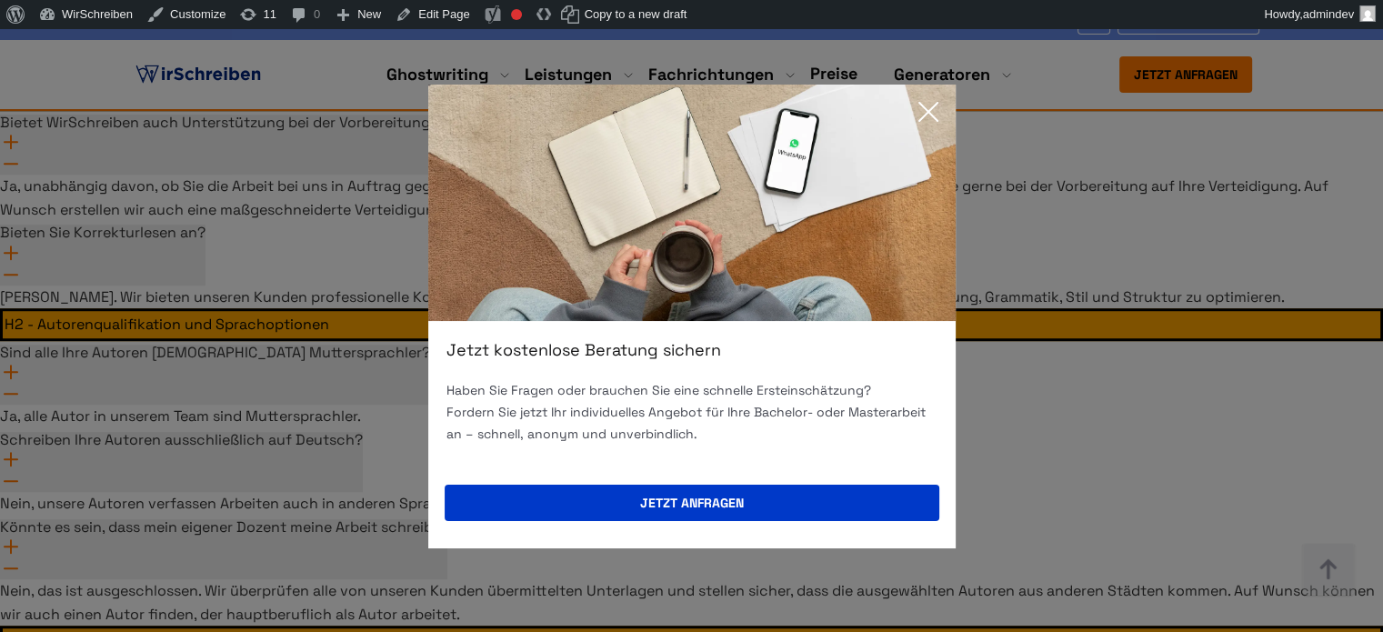
click at [1118, 311] on div "Jetzt kostenlose Beratung sichern Haben Sie Fragen oder brauchen Sie eine schne…" at bounding box center [691, 316] width 1383 height 632
